Goal: Transaction & Acquisition: Purchase product/service

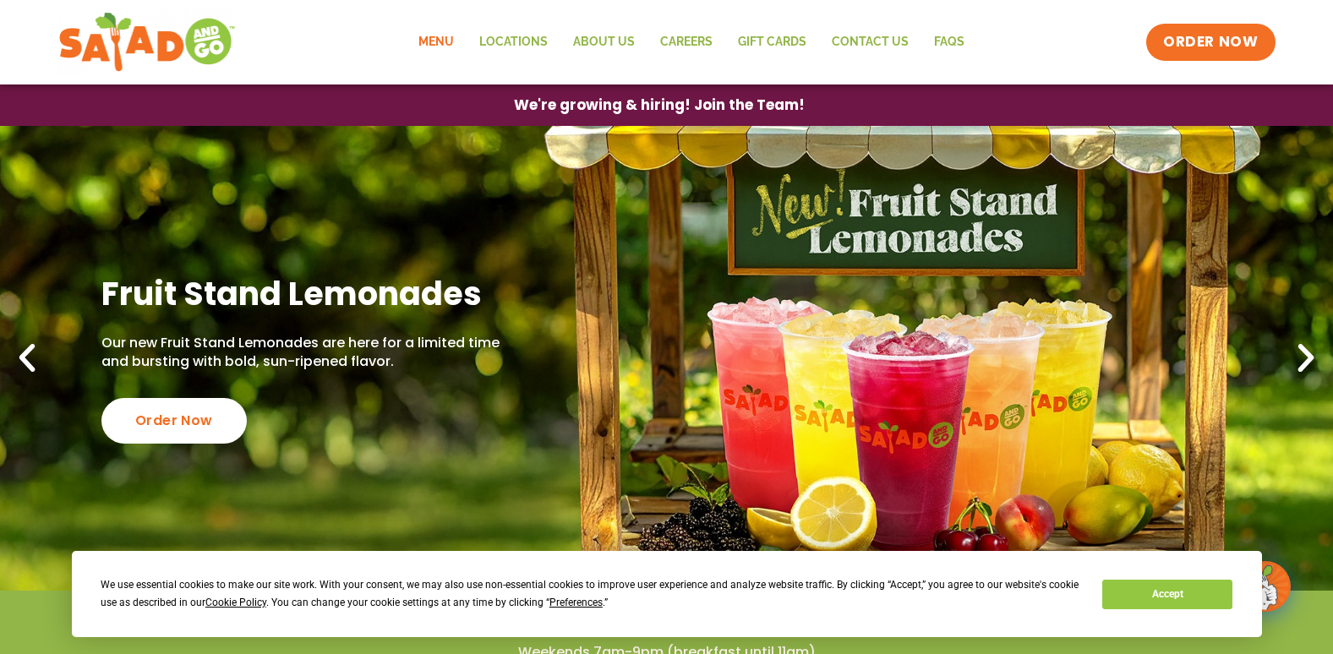
click at [452, 41] on link "Menu" at bounding box center [436, 42] width 61 height 39
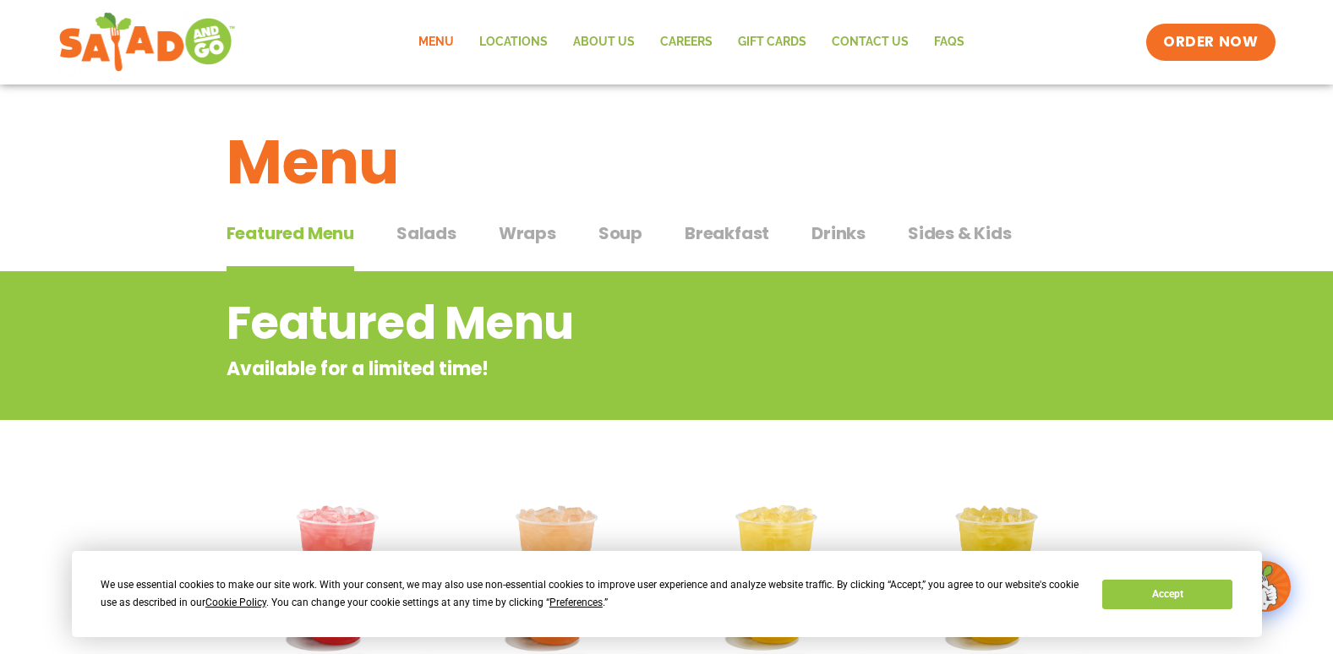
click at [690, 228] on span "Breakfast" at bounding box center [727, 233] width 85 height 25
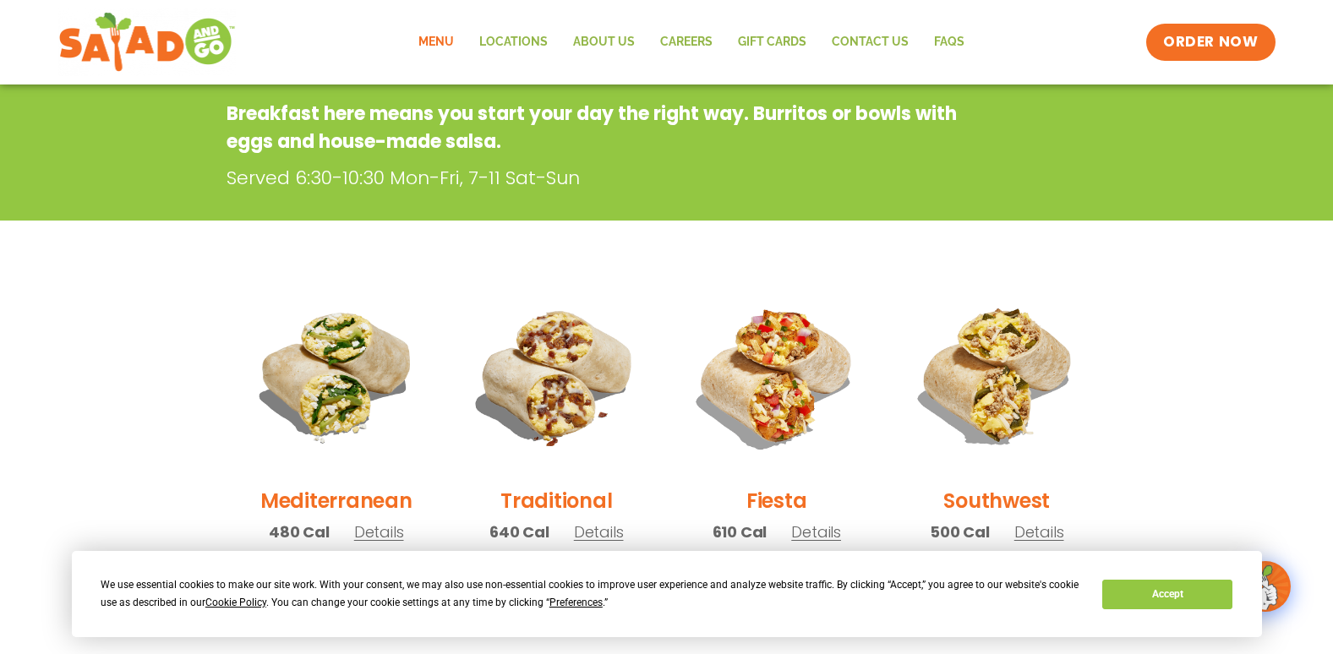
scroll to position [254, 0]
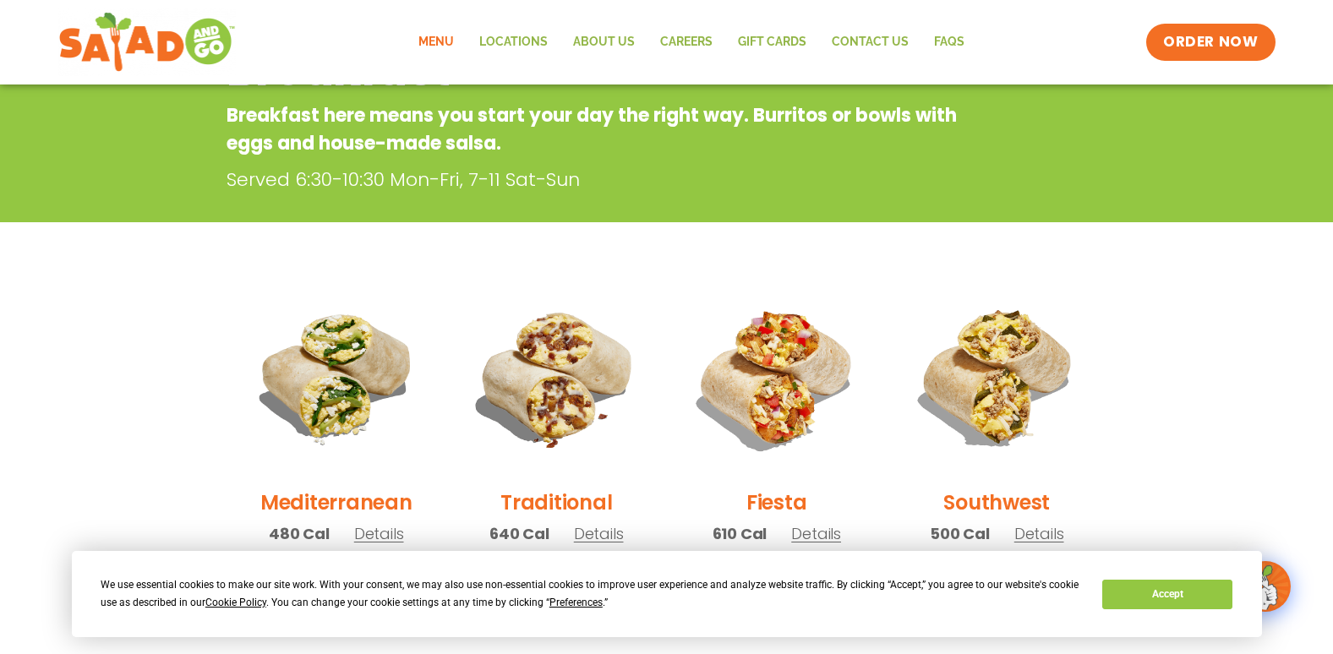
click at [433, 35] on link "Menu" at bounding box center [436, 42] width 61 height 39
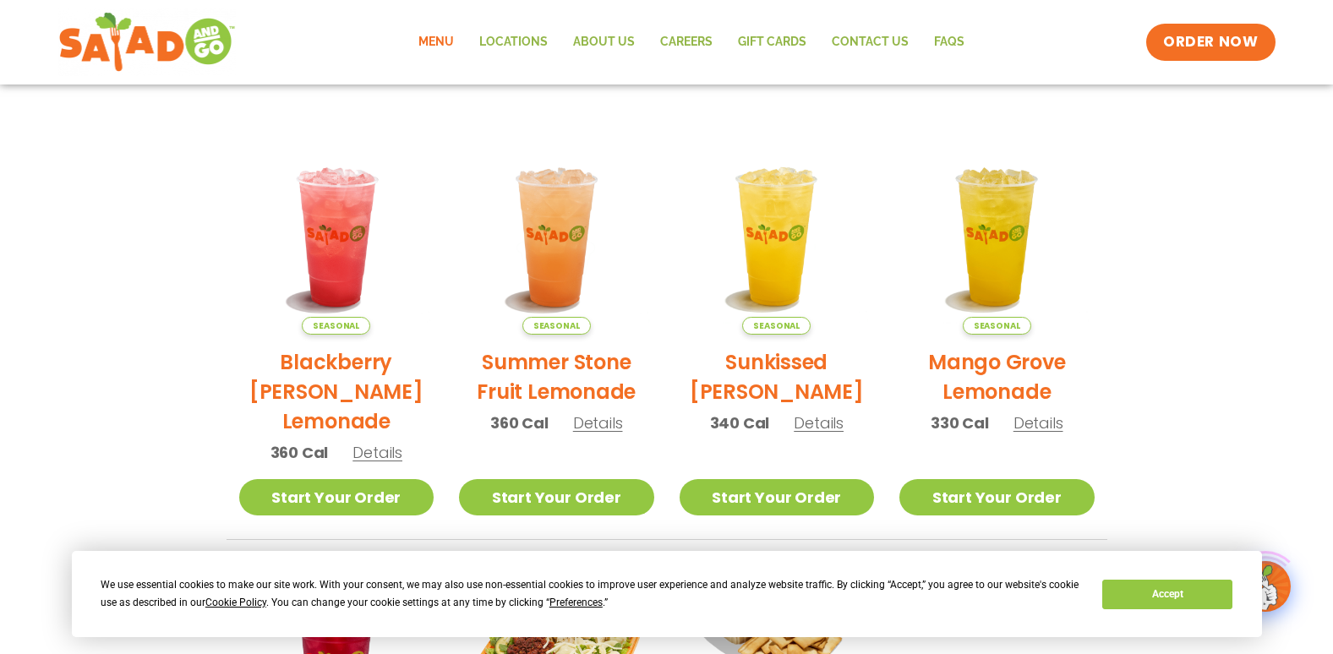
scroll to position [845, 0]
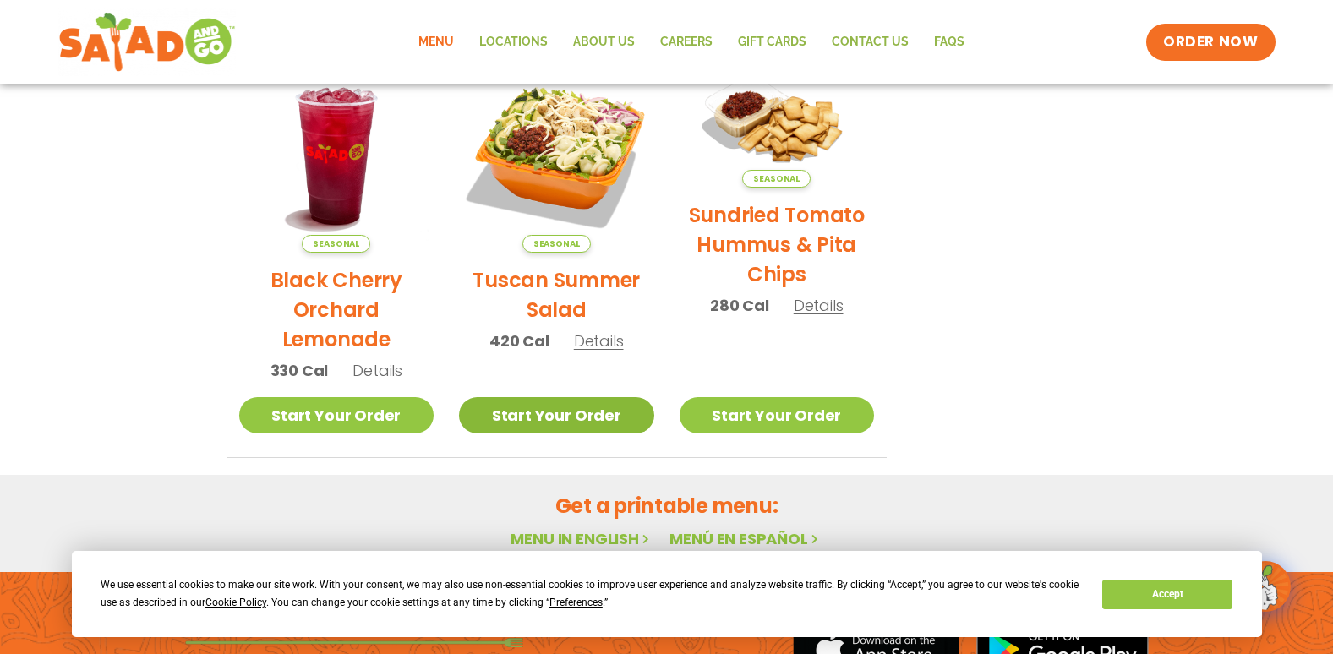
click at [598, 403] on link "Start Your Order" at bounding box center [556, 415] width 195 height 36
